Goal: Check status: Check status

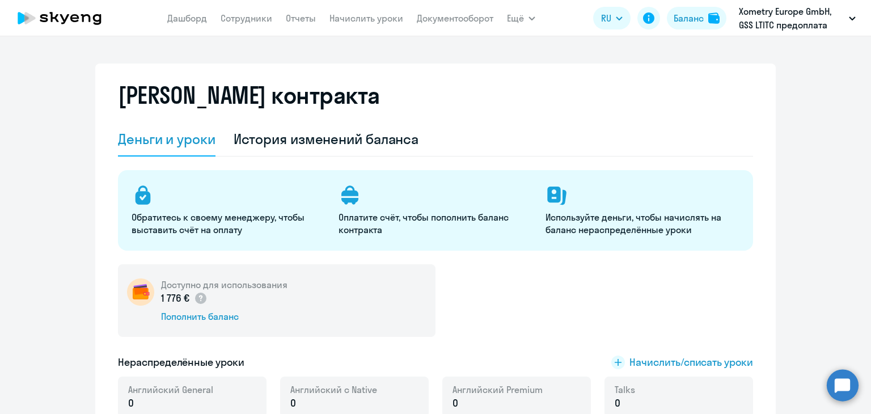
select select "english_adult_not_native_speaker"
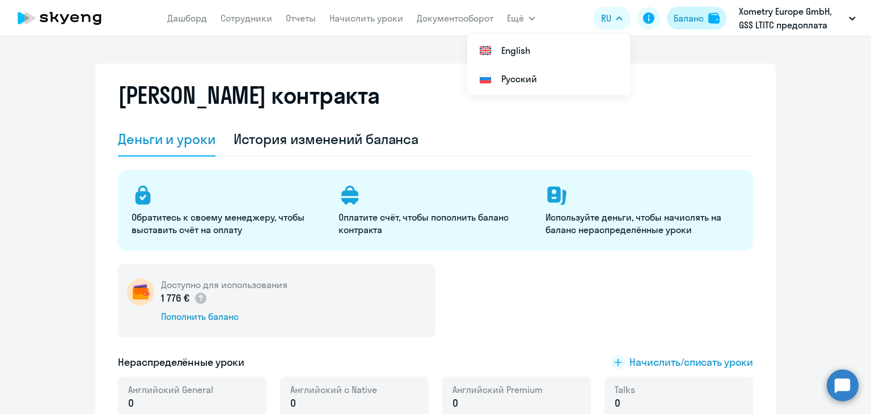
click at [671, 14] on div "Баланс" at bounding box center [686, 18] width 31 height 14
click at [680, 15] on div "Баланс" at bounding box center [689, 18] width 30 height 14
click at [685, 26] on button "Баланс" at bounding box center [697, 18] width 60 height 23
select select "english_adult_not_native_speaker"
click at [690, 22] on div "Баланс" at bounding box center [689, 18] width 30 height 14
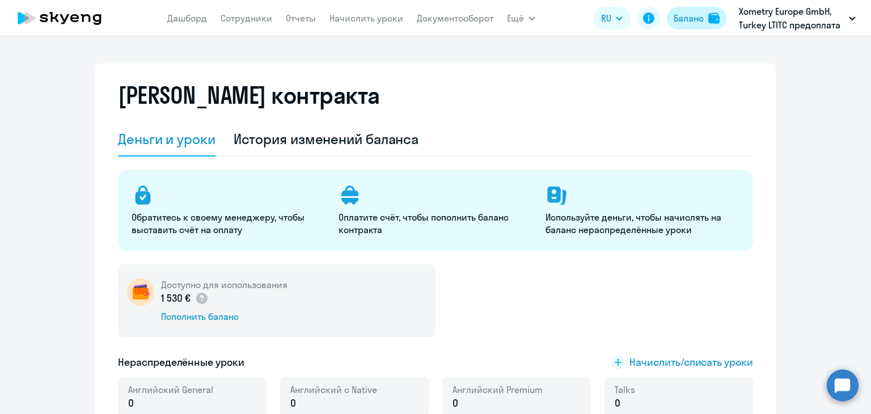
click at [700, 23] on div "Баланс" at bounding box center [689, 18] width 30 height 14
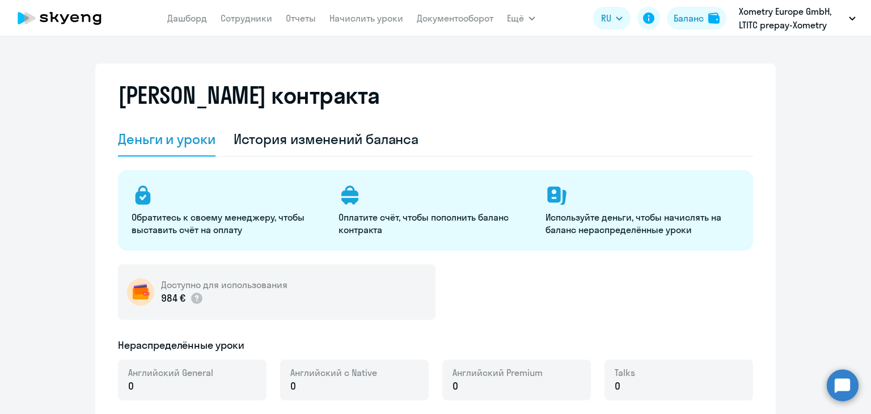
select select "english_adult_not_native_speaker"
